Goal: Information Seeking & Learning: Compare options

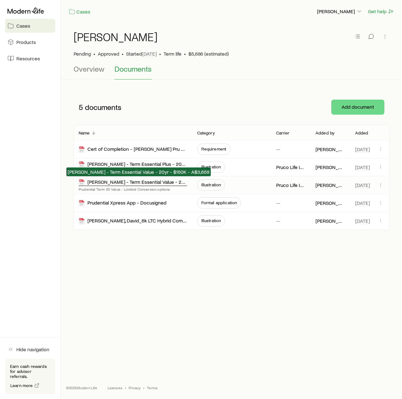
click at [173, 181] on div "[PERSON_NAME] - Term Essential Value - 20yr - $150K - A$3,659" at bounding box center [133, 182] width 108 height 7
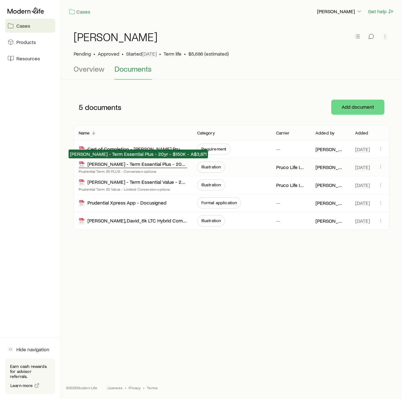
click at [165, 164] on div "[PERSON_NAME] - Term Essential Plus - 20yr - $150K - A$3,871" at bounding box center [133, 164] width 108 height 7
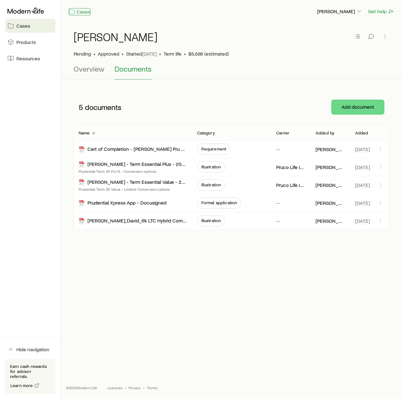
click at [82, 12] on link "Cases" at bounding box center [79, 11] width 22 height 7
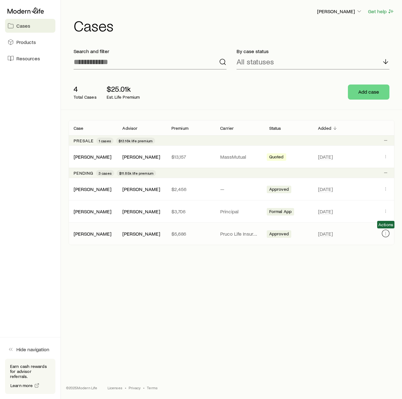
click at [383, 234] on icon "Client cases" at bounding box center [385, 233] width 5 height 5
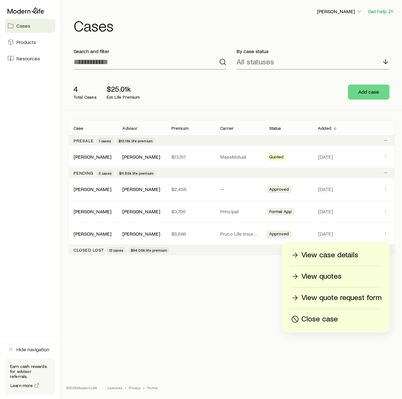
click at [332, 276] on p "View quotes" at bounding box center [321, 276] width 40 height 10
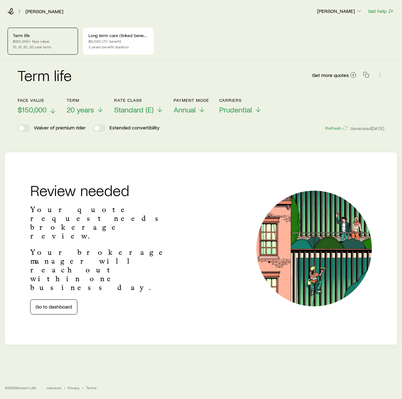
click at [42, 108] on span "$150,000" at bounding box center [32, 109] width 29 height 9
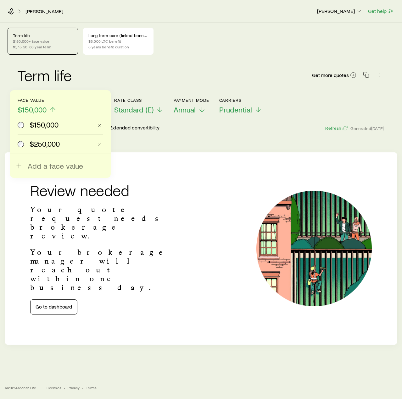
click at [42, 142] on span "$250,000" at bounding box center [45, 144] width 30 height 9
